Goal: Task Accomplishment & Management: Manage account settings

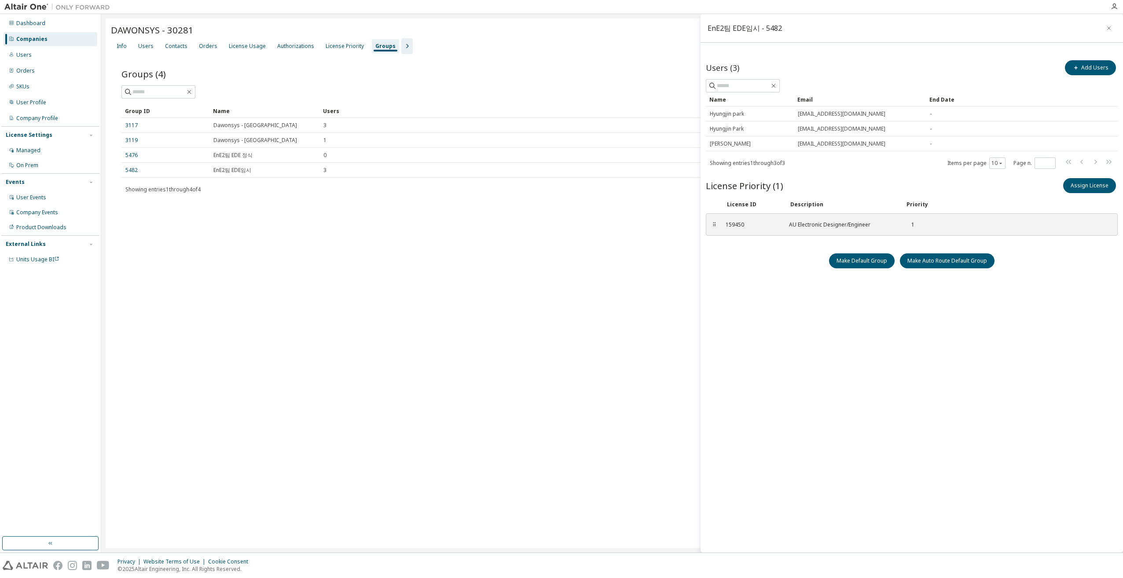
click at [382, 247] on div "DAWONSYS - 30281 Clear Load Save Save As Field Operator Value Select filter Sel…" at bounding box center [612, 283] width 1013 height 530
click at [374, 230] on div "DAWONSYS - 30281 Clear Load Save Save As Field Operator Value Select filter Sel…" at bounding box center [612, 283] width 1013 height 530
click at [246, 47] on div "License Usage" at bounding box center [247, 46] width 37 height 7
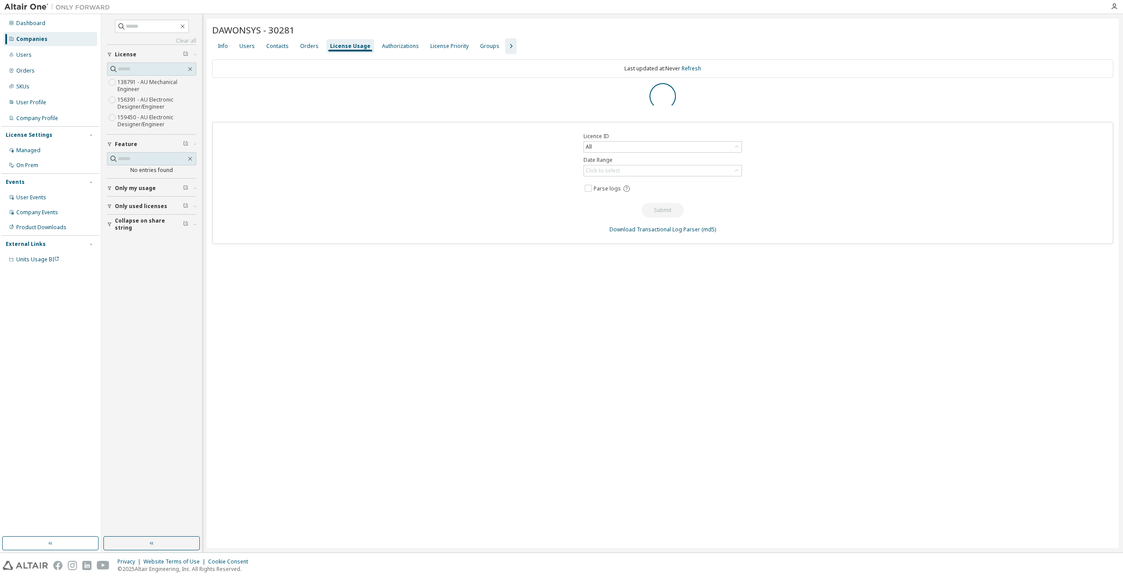
click at [340, 48] on div "License Usage" at bounding box center [350, 46] width 40 height 7
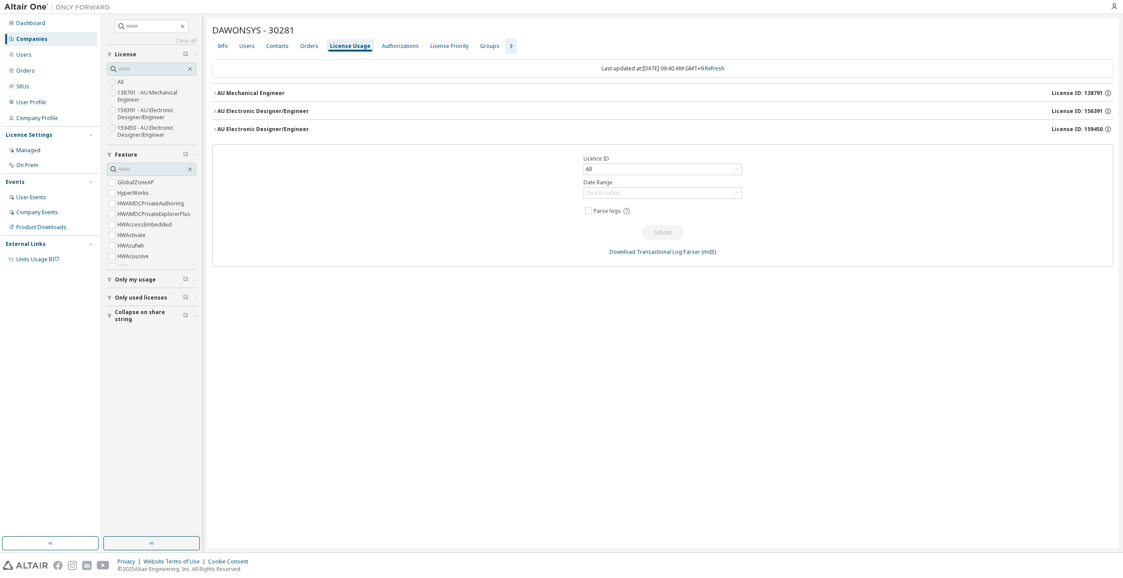
click at [217, 109] on icon "button" at bounding box center [214, 111] width 5 height 5
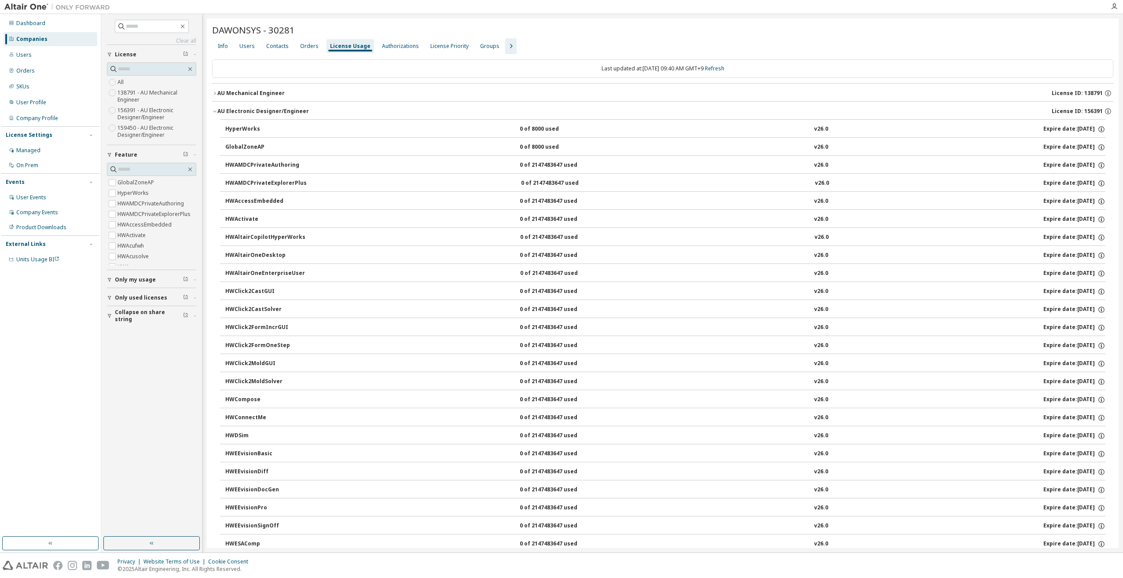
click at [217, 109] on div "AU Electronic Designer/Engineer" at bounding box center [263, 111] width 92 height 7
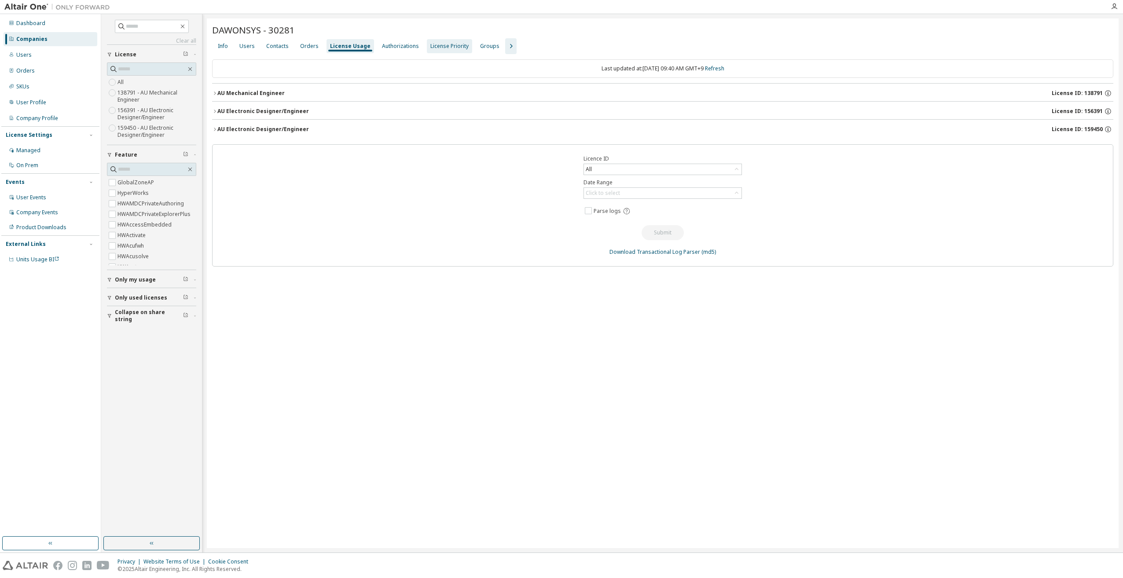
click at [437, 47] on div "License Priority" at bounding box center [449, 46] width 38 height 7
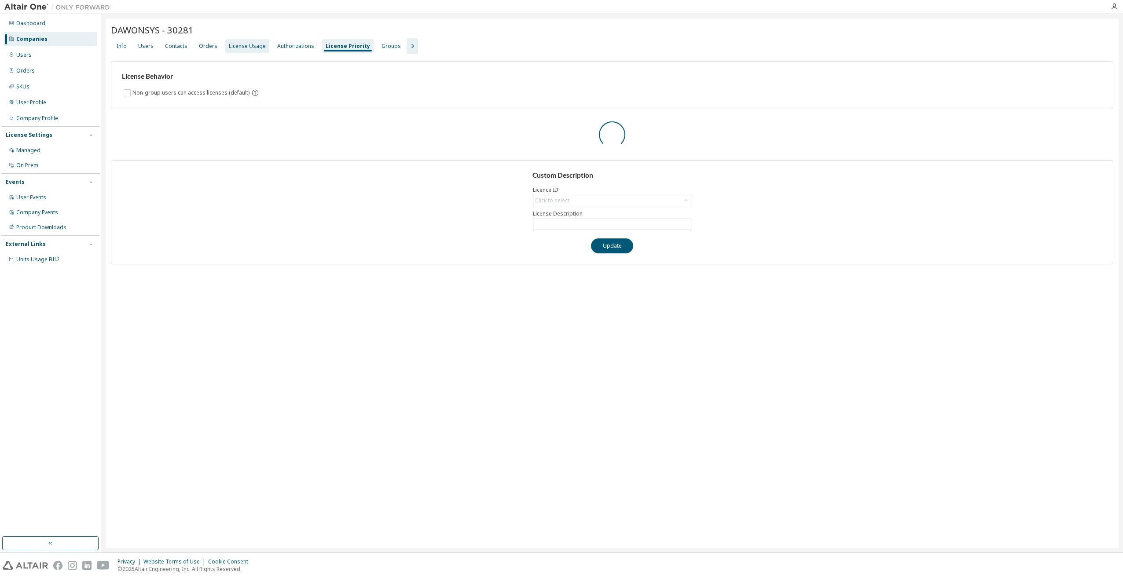
click at [249, 48] on div "License Usage" at bounding box center [247, 46] width 37 height 7
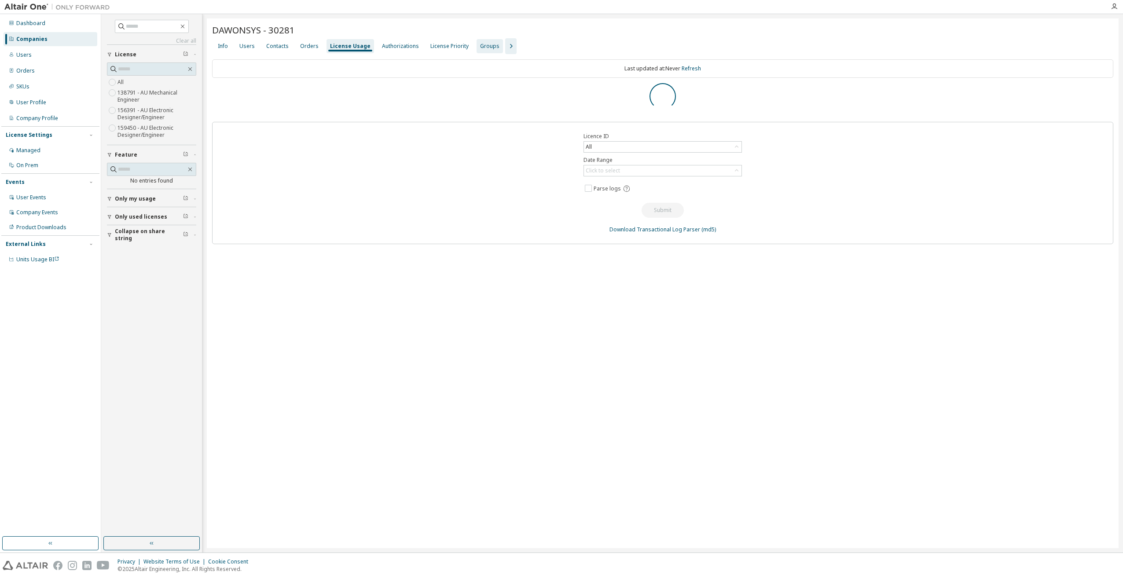
click at [480, 44] on div "Groups" at bounding box center [489, 46] width 19 height 7
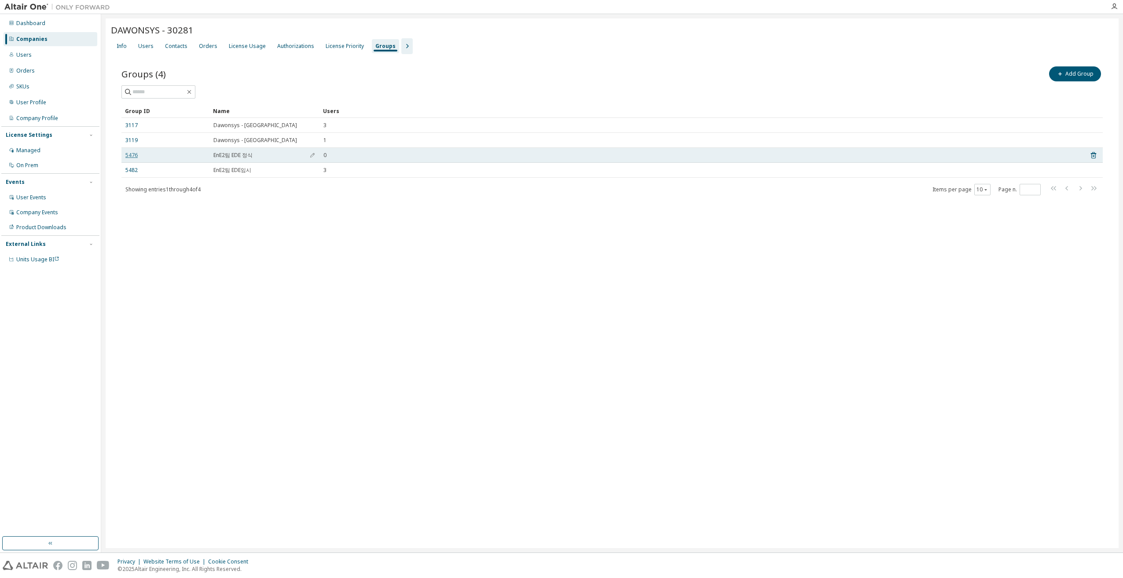
click at [130, 155] on link "5476" at bounding box center [131, 155] width 12 height 7
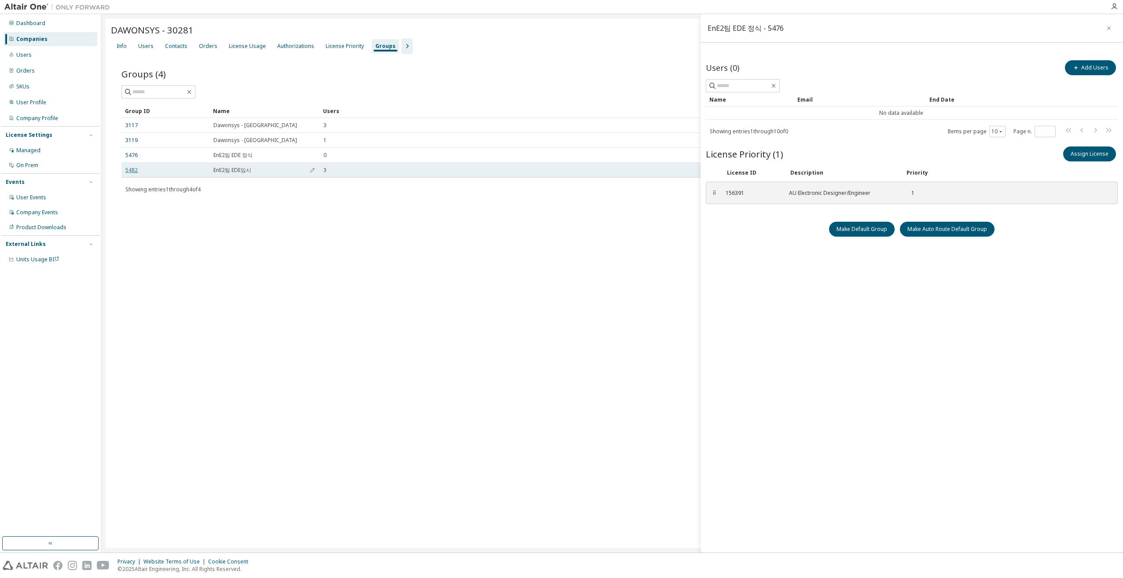
click at [132, 171] on link "5482" at bounding box center [131, 170] width 12 height 7
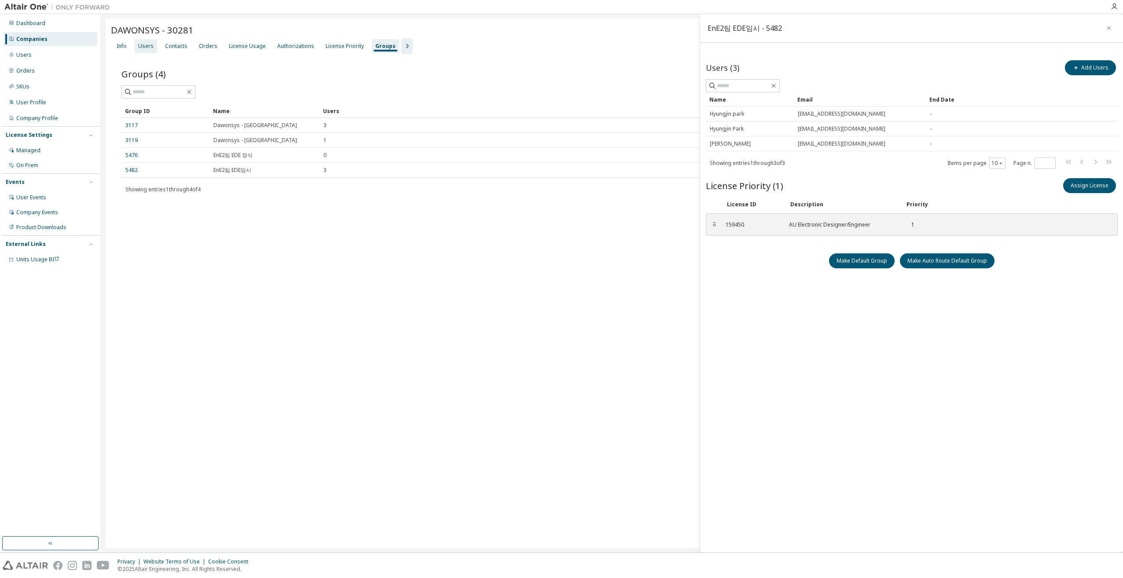
click at [147, 48] on div "Users" at bounding box center [145, 46] width 15 height 7
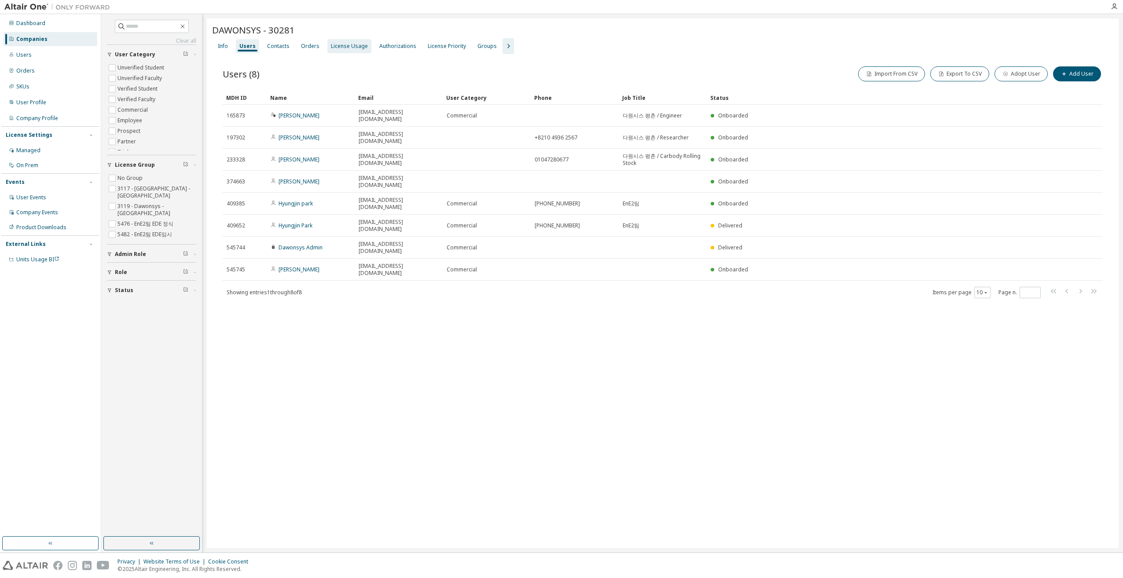
click at [343, 50] on div "License Usage" at bounding box center [349, 46] width 44 height 14
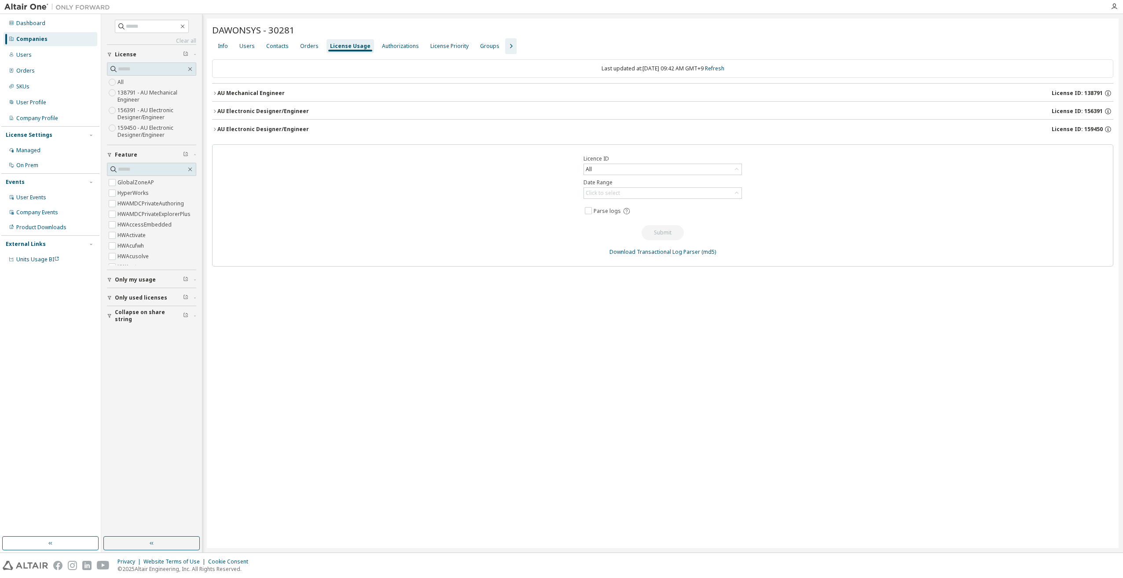
click at [218, 111] on div "AU Electronic Designer/Engineer" at bounding box center [263, 111] width 92 height 7
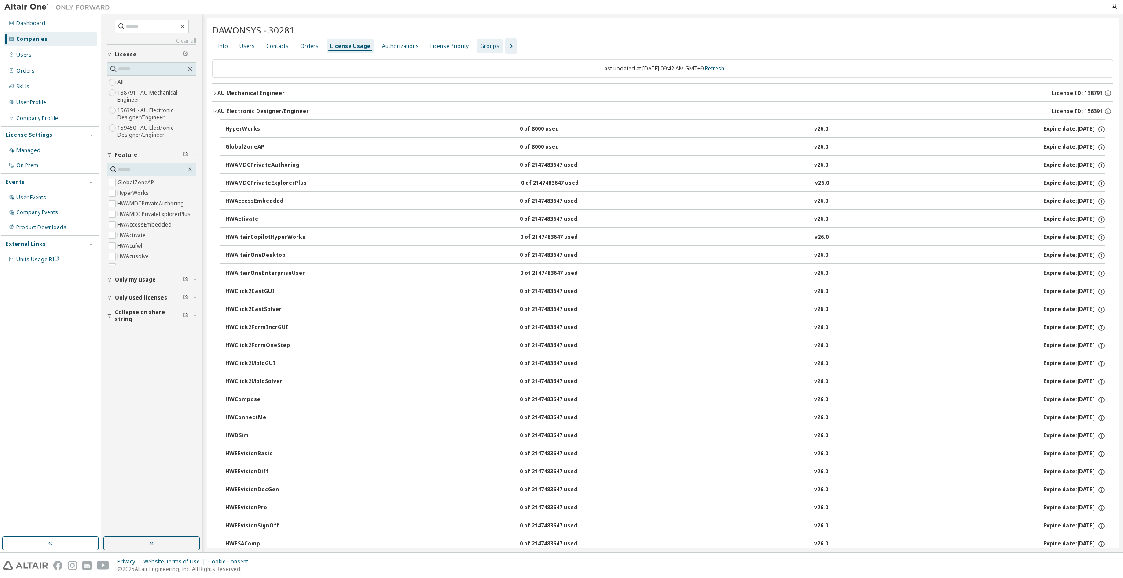
click at [482, 46] on div "Groups" at bounding box center [489, 46] width 19 height 7
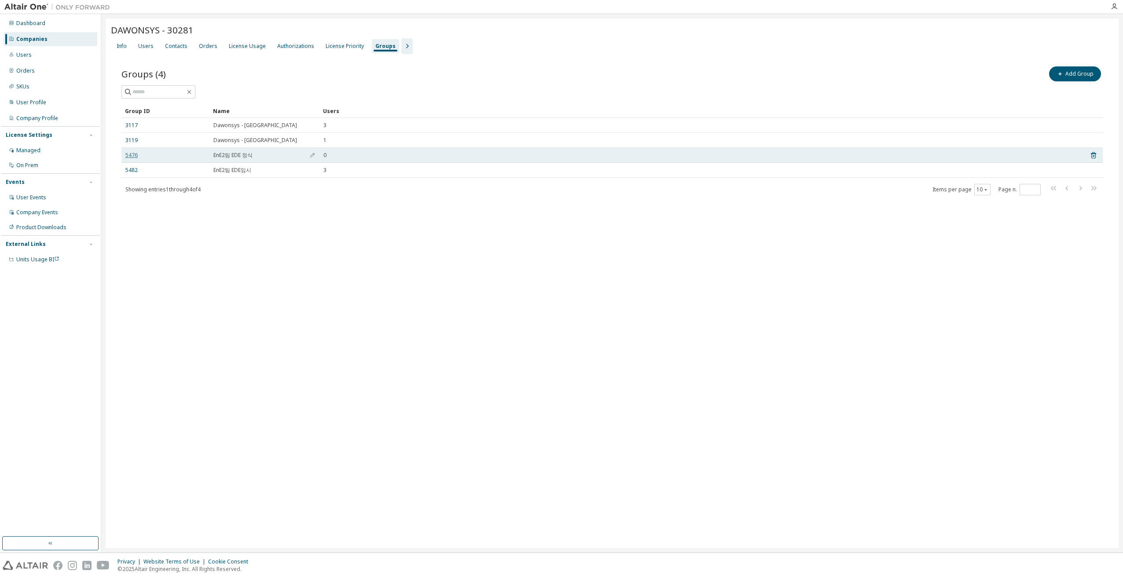
click at [134, 156] on link "5476" at bounding box center [131, 155] width 12 height 7
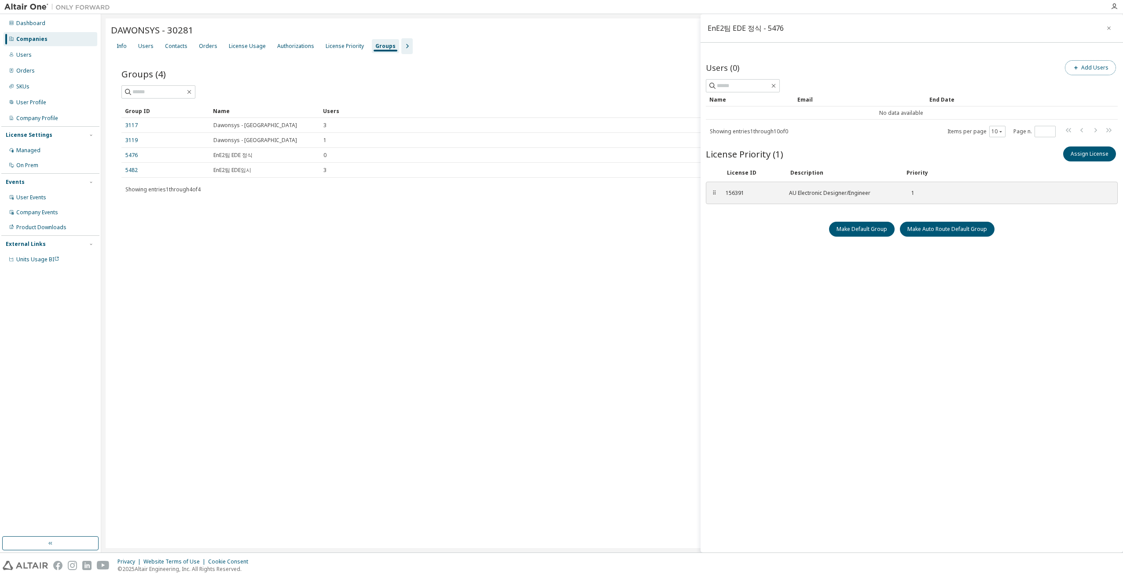
click at [1086, 68] on button "Add Users" at bounding box center [1090, 67] width 51 height 15
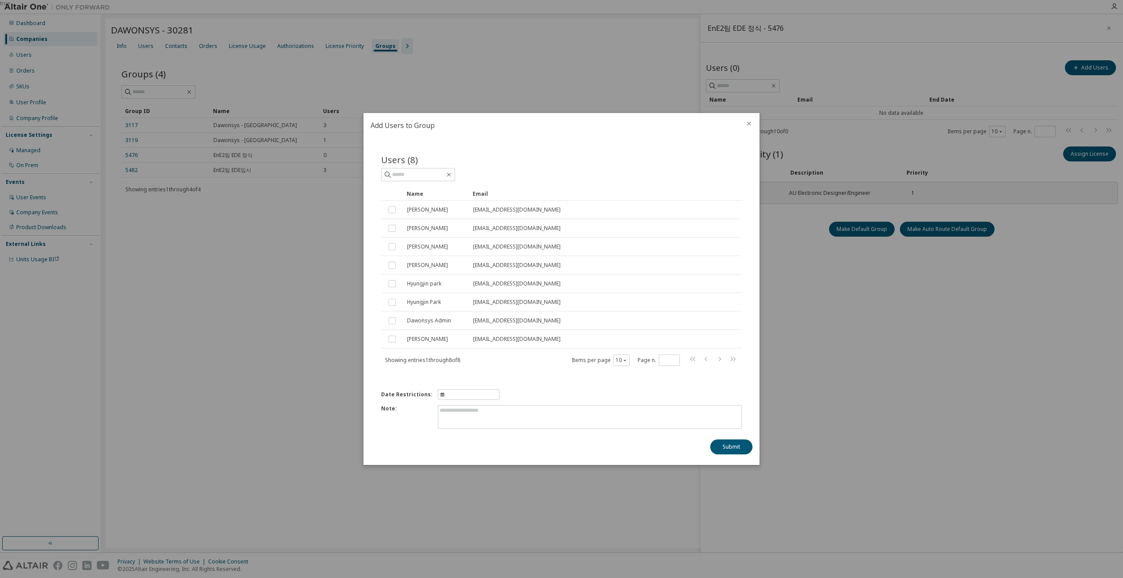
click at [747, 125] on icon "close" at bounding box center [748, 123] width 7 height 7
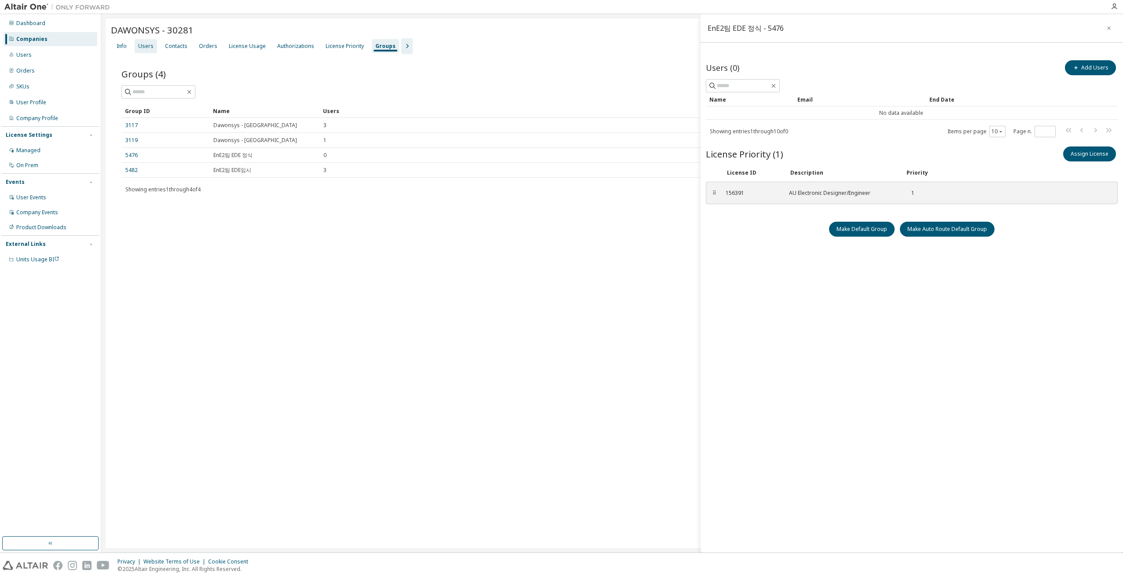
click at [150, 49] on div "Users" at bounding box center [145, 46] width 15 height 7
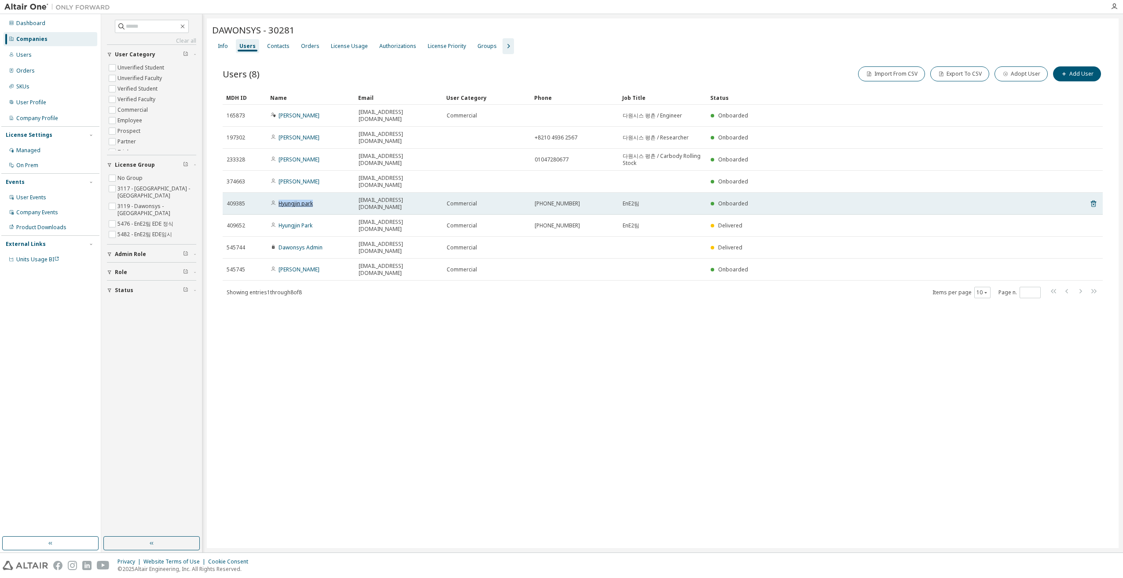
drag, startPoint x: 322, startPoint y: 180, endPoint x: 280, endPoint y: 180, distance: 42.2
click at [280, 200] on div "Hyungjin park" at bounding box center [311, 203] width 80 height 7
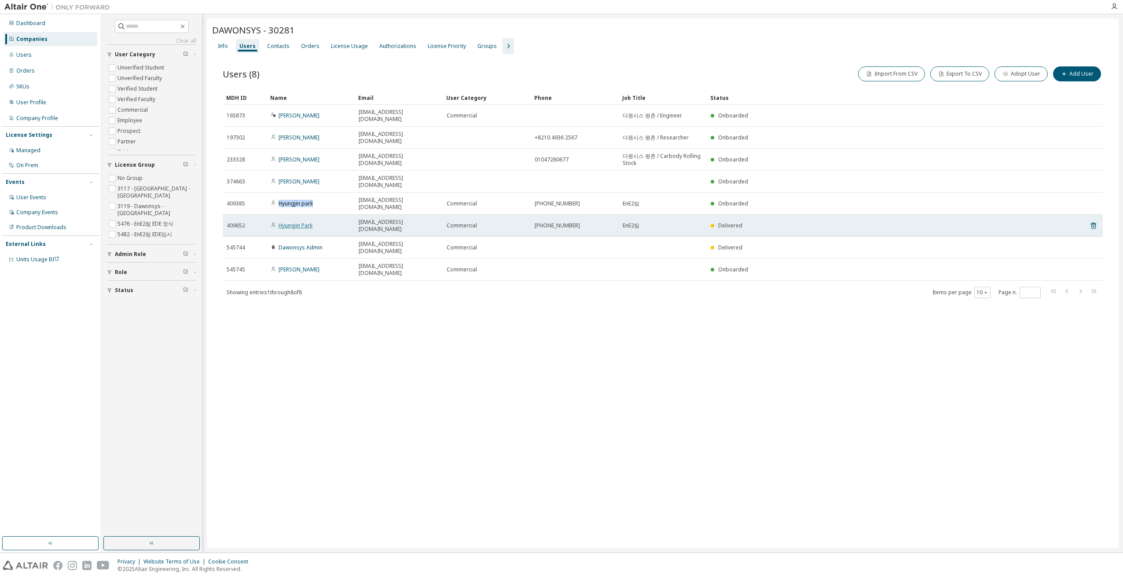
copy link "Hyungjin park"
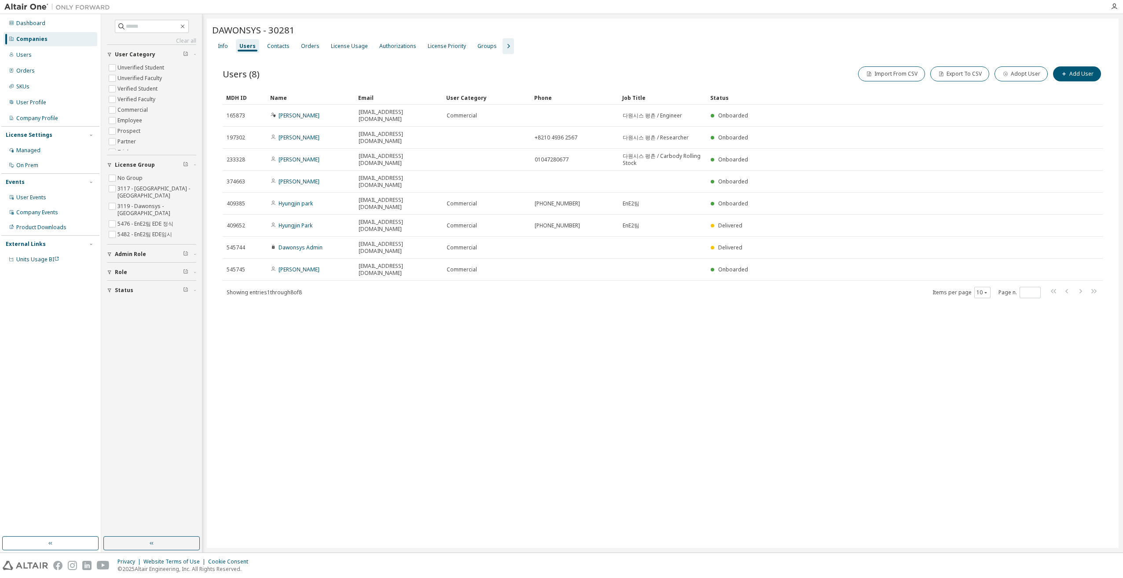
click at [398, 310] on div "DAWONSYS - 30281 Clear Load Save Save As Field Operator Value Select filter Sel…" at bounding box center [663, 283] width 912 height 530
click at [500, 274] on div "DAWONSYS - 30281 Clear Load Save Save As Field Operator Value Select filter Sel…" at bounding box center [663, 283] width 912 height 530
click at [480, 48] on div "Groups" at bounding box center [486, 46] width 19 height 7
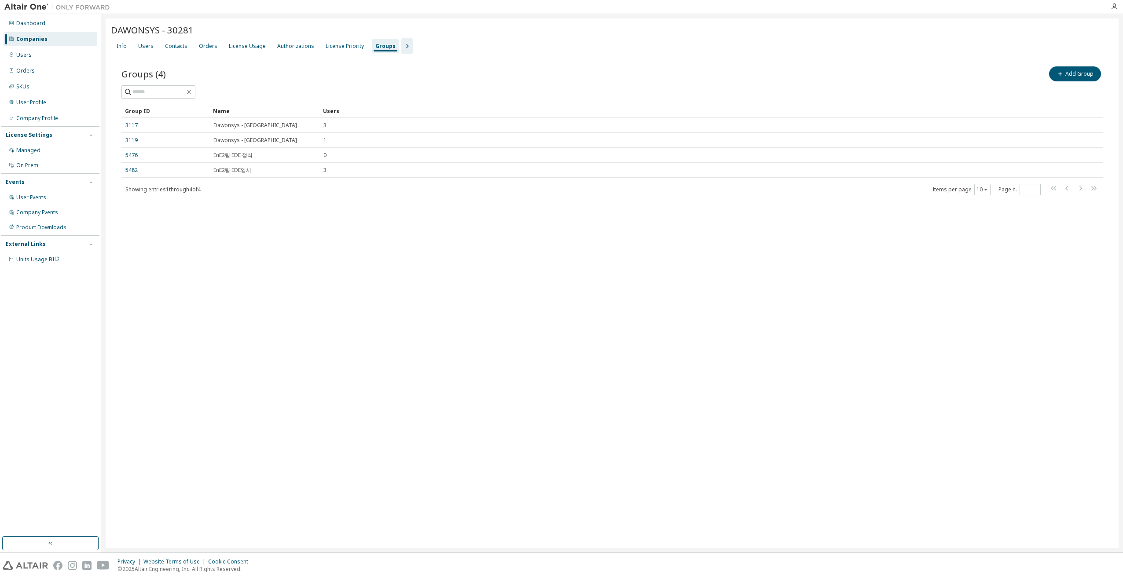
click at [129, 125] on link "3117" at bounding box center [131, 125] width 12 height 7
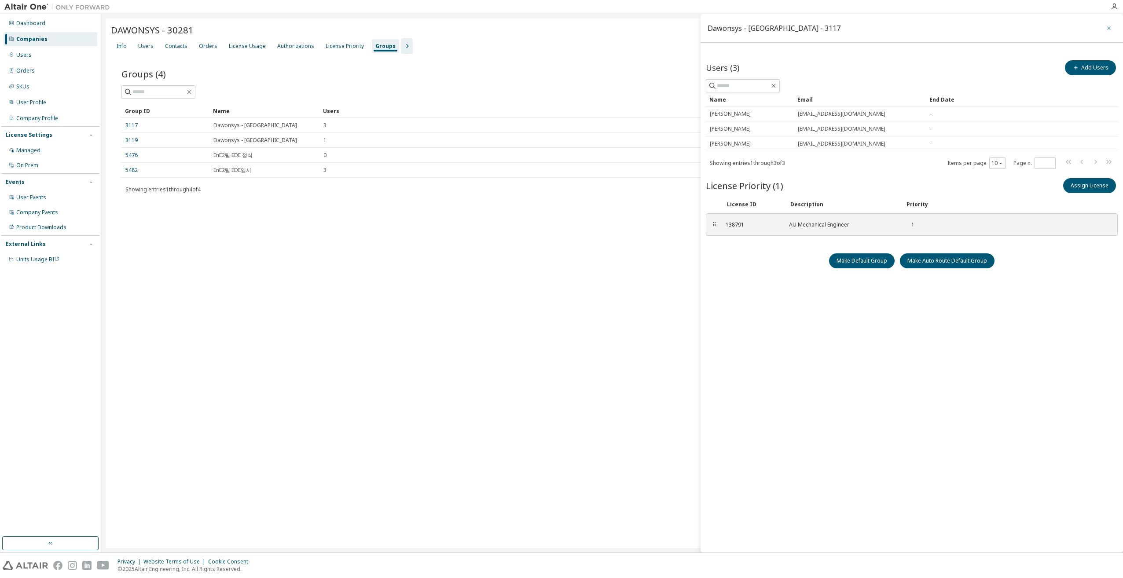
click at [1108, 27] on icon "button" at bounding box center [1109, 28] width 6 height 7
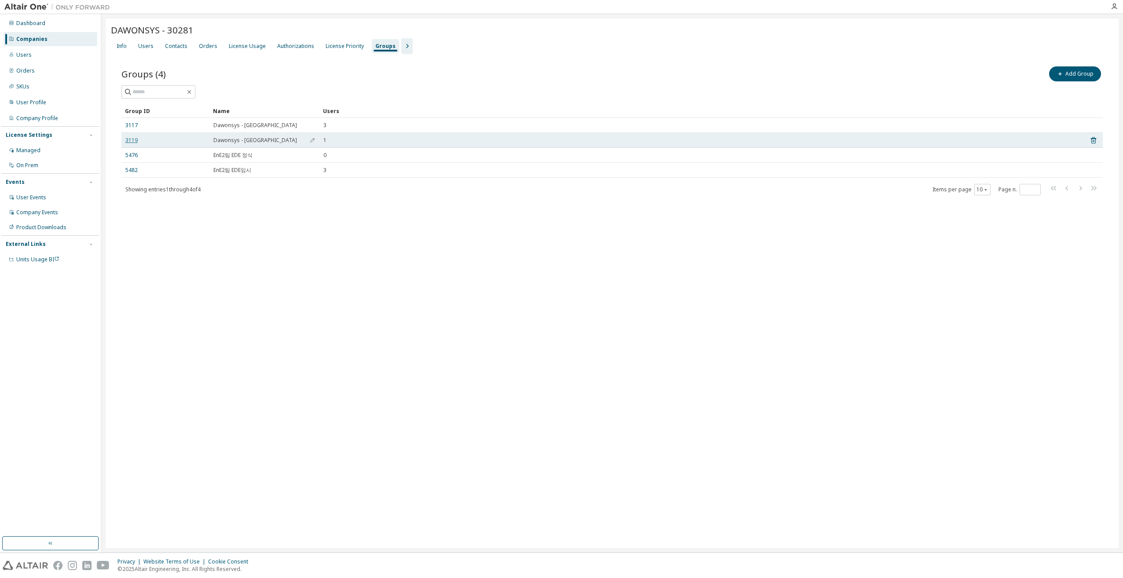
click at [128, 141] on link "3119" at bounding box center [131, 140] width 12 height 7
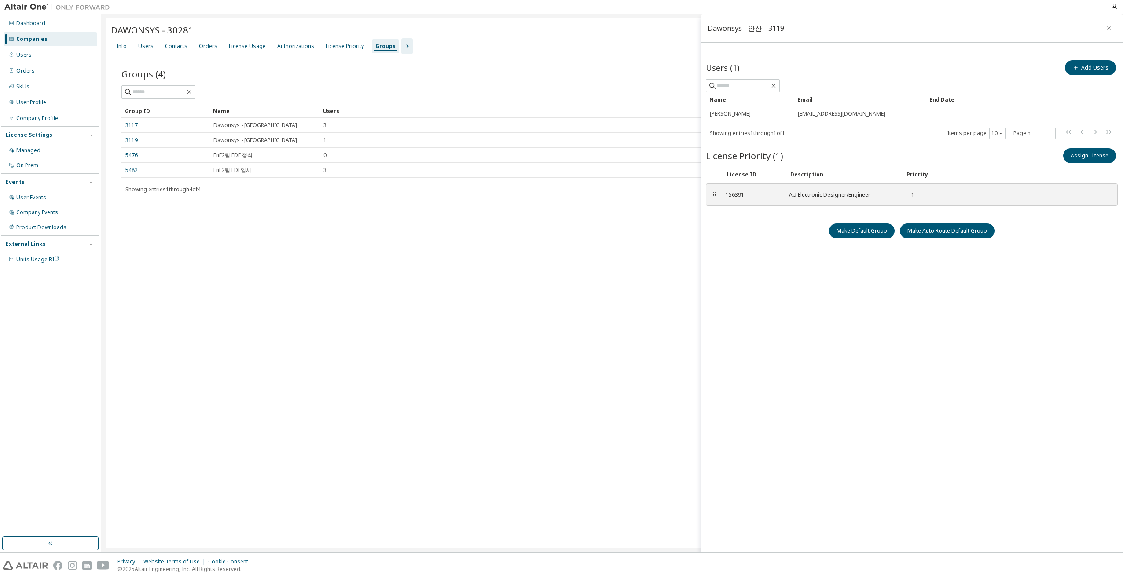
click at [1106, 27] on icon "button" at bounding box center [1109, 28] width 6 height 7
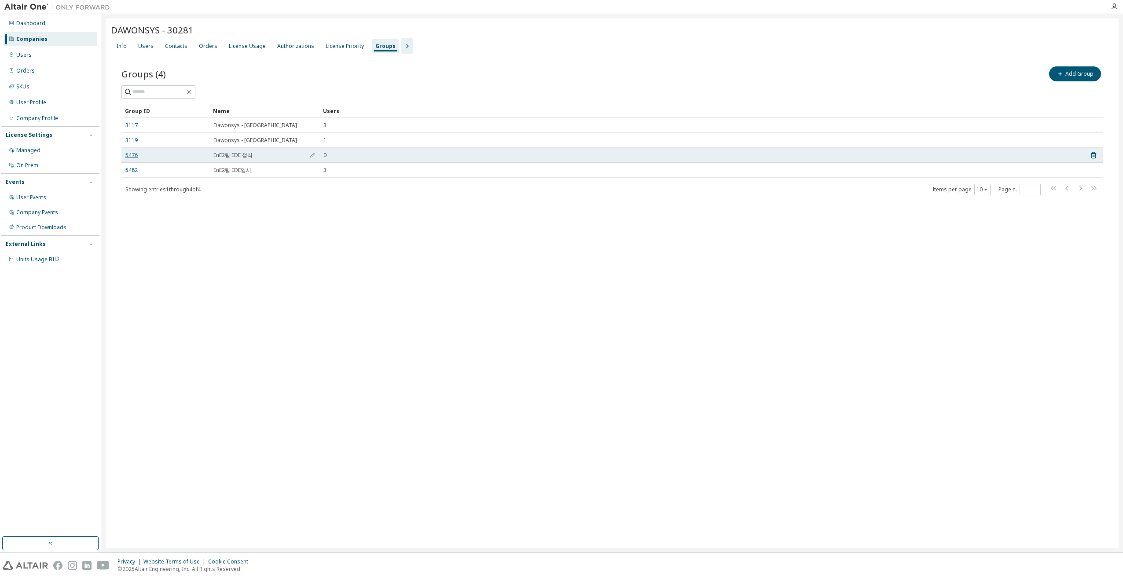
click at [129, 156] on link "5476" at bounding box center [131, 155] width 12 height 7
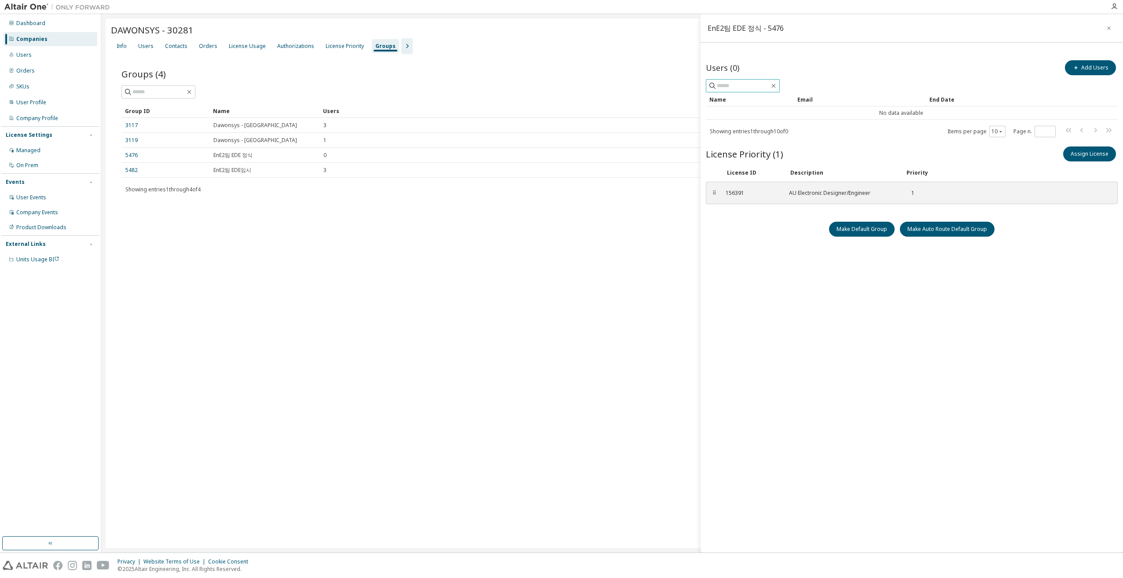
click at [764, 84] on input "text" at bounding box center [743, 85] width 53 height 9
paste input "**********"
type input "**********"
click at [1087, 67] on button "Add Users" at bounding box center [1090, 67] width 51 height 15
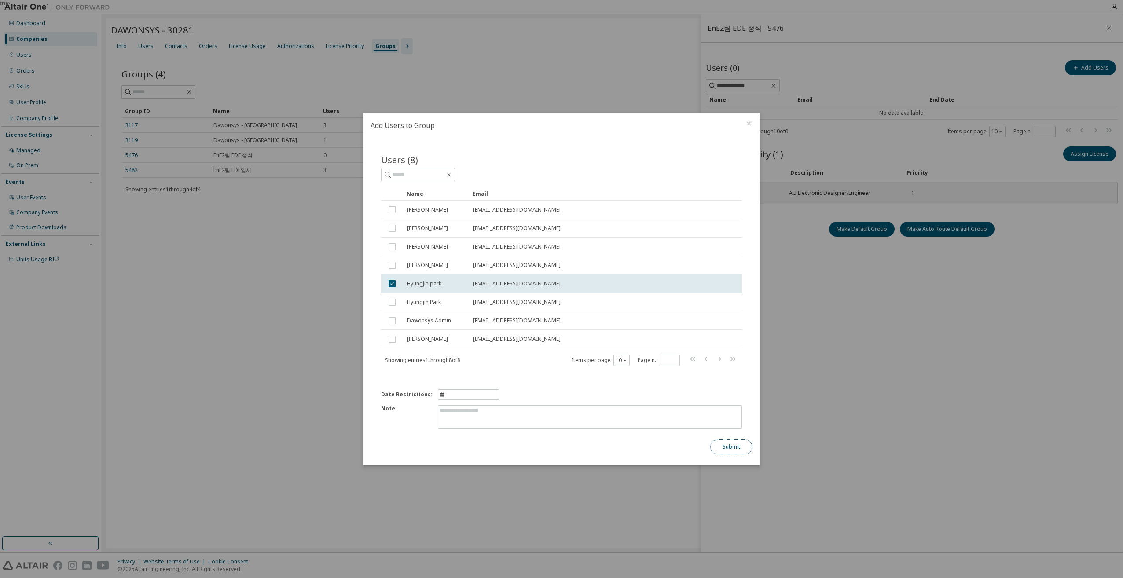
click at [729, 446] on button "Submit" at bounding box center [731, 447] width 42 height 15
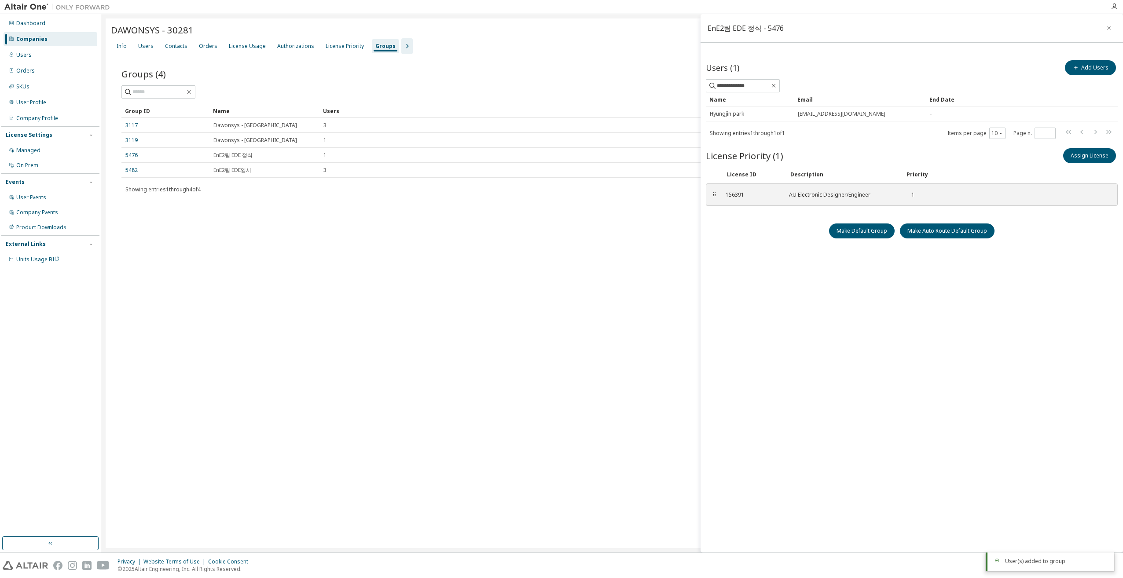
click at [817, 354] on div "**********" at bounding box center [911, 283] width 422 height 539
click at [546, 334] on div "DAWONSYS - 30281 Clear Load Save Save As Field Operator Value Select filter Sel…" at bounding box center [612, 283] width 1013 height 530
click at [1104, 28] on button "button" at bounding box center [1109, 28] width 14 height 14
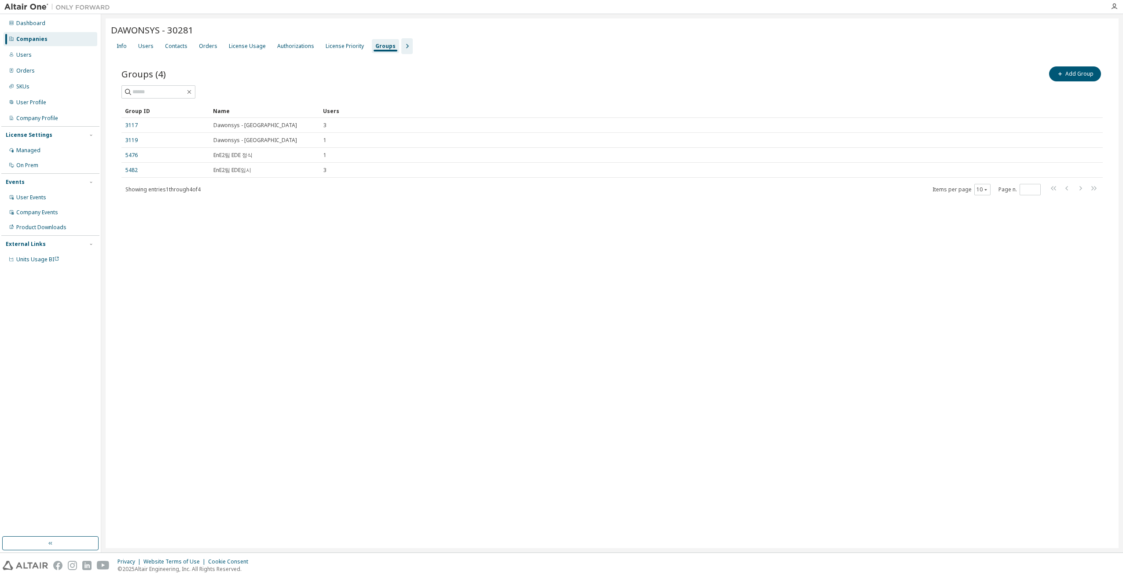
click at [568, 368] on div "DAWONSYS - 30281 Clear Load Save Save As Field Operator Value Select filter Sel…" at bounding box center [612, 283] width 1013 height 530
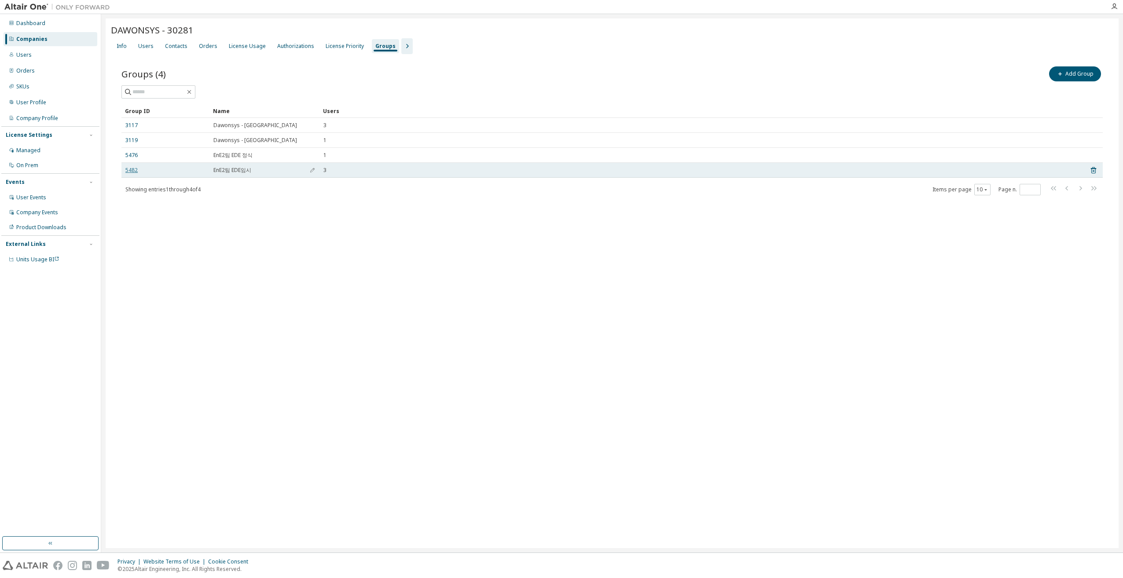
click at [129, 170] on link "5482" at bounding box center [131, 170] width 12 height 7
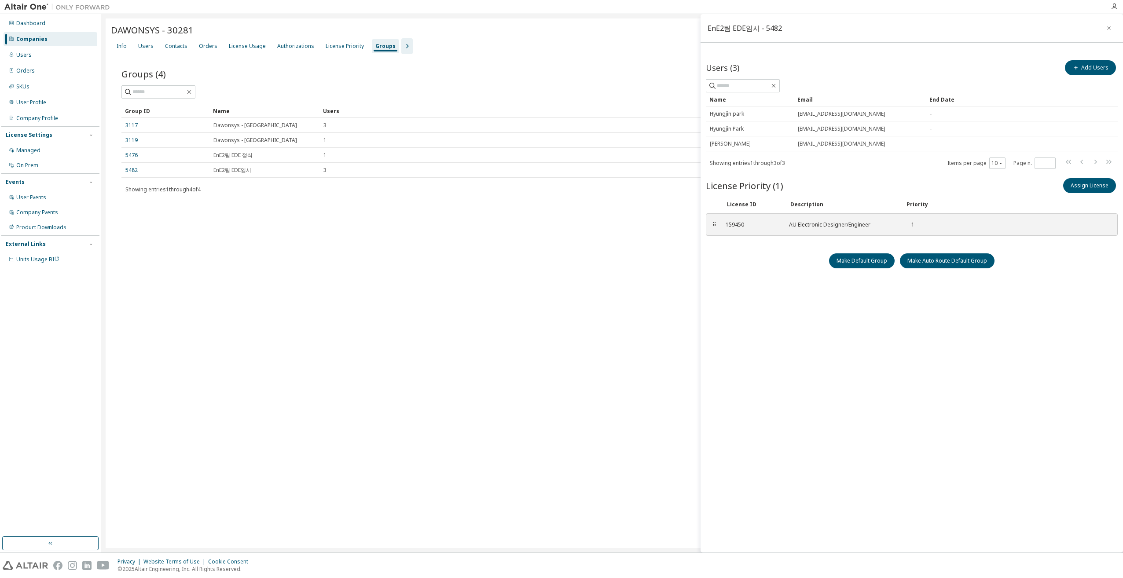
click at [497, 322] on div "DAWONSYS - 30281 Clear Load Save Save As Field Operator Value Select filter Sel…" at bounding box center [612, 283] width 1013 height 530
click at [1108, 27] on icon "button" at bounding box center [1109, 28] width 6 height 7
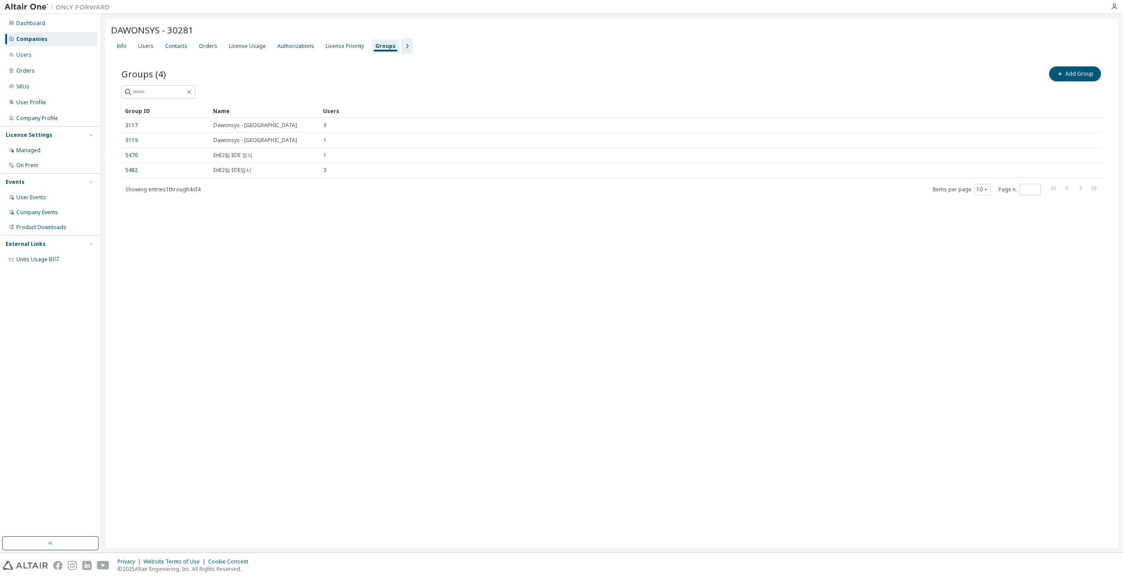
click at [391, 308] on div "DAWONSYS - 30281 Clear Load Save Save As Field Operator Value Select filter Sel…" at bounding box center [612, 283] width 1013 height 530
click at [359, 319] on div "DAWONSYS - 30281 Clear Load Save Save As Field Operator Value Select filter Sel…" at bounding box center [612, 283] width 1013 height 530
